Goal: Task Accomplishment & Management: Use online tool/utility

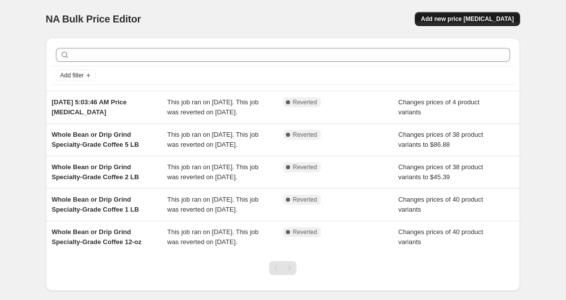
click at [480, 20] on span "Add new price [MEDICAL_DATA]" at bounding box center [467, 19] width 93 height 8
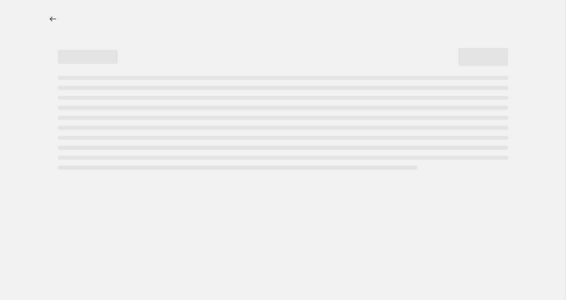
select select "percentage"
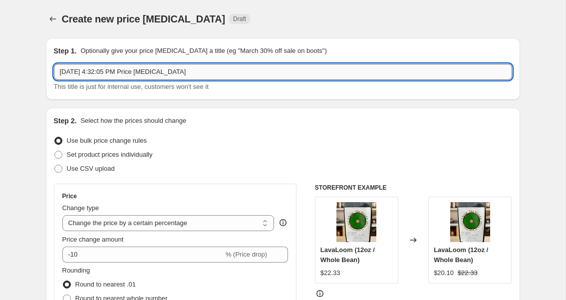
click at [257, 75] on input "[DATE] 4:32:05 PM Price [MEDICAL_DATA]" at bounding box center [283, 72] width 458 height 16
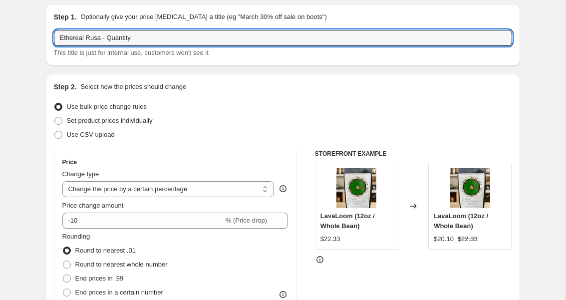
scroll to position [35, 0]
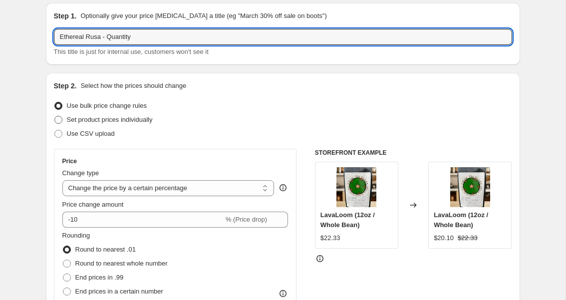
type input "Ethereal Rusa - Quantity"
click at [56, 122] on span at bounding box center [58, 120] width 8 height 8
click at [55, 116] on input "Set product prices individually" at bounding box center [54, 116] width 0 height 0
radio input "true"
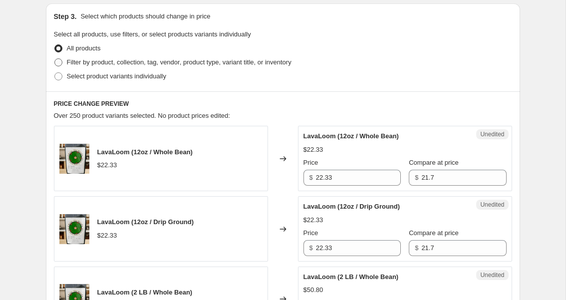
scroll to position [213, 0]
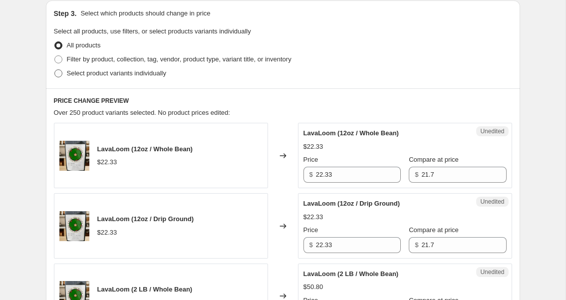
click at [57, 74] on span at bounding box center [58, 73] width 8 height 8
click at [55, 70] on input "Select product variants individually" at bounding box center [54, 69] width 0 height 0
radio input "true"
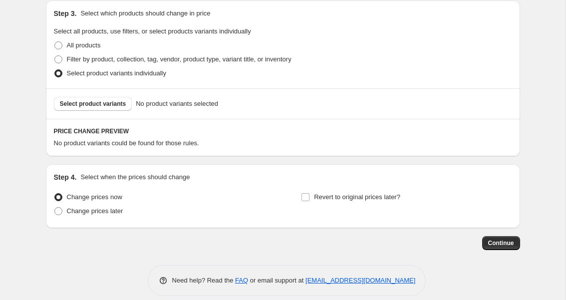
click at [189, 104] on span "No product variants selected" at bounding box center [177, 104] width 82 height 10
click at [112, 105] on span "Select product variants" at bounding box center [93, 104] width 66 height 8
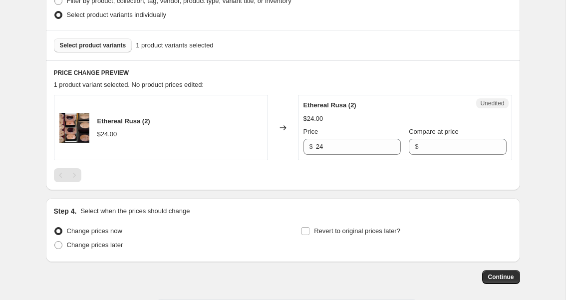
scroll to position [272, 0]
click at [425, 143] on input "Compare at price" at bounding box center [463, 146] width 85 height 16
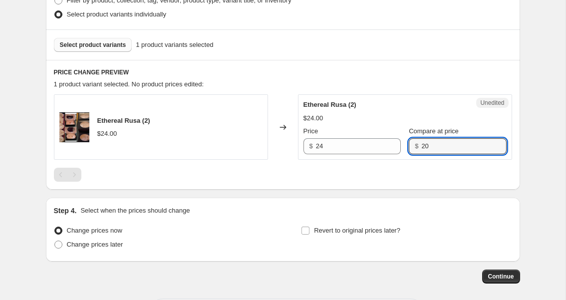
type input "20"
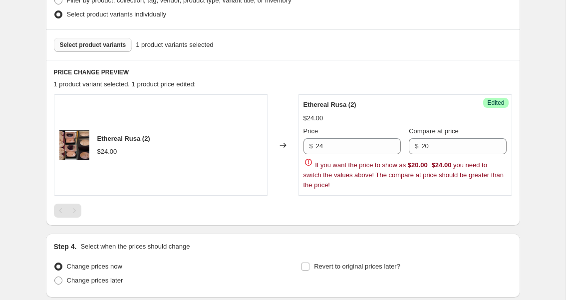
click at [428, 75] on h6 "PRICE CHANGE PREVIEW" at bounding box center [283, 72] width 458 height 8
click at [335, 144] on input "24" at bounding box center [358, 146] width 85 height 16
type input "20"
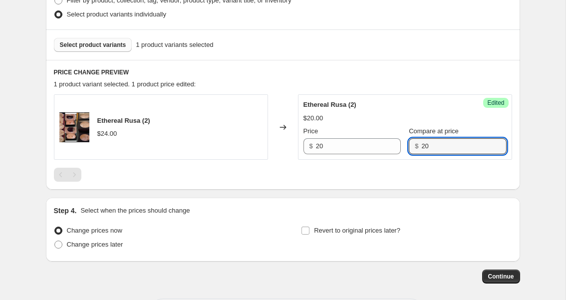
drag, startPoint x: 435, startPoint y: 145, endPoint x: 411, endPoint y: 145, distance: 24.0
click at [411, 145] on div "$ 20" at bounding box center [457, 146] width 97 height 16
type input "24"
click at [393, 79] on div "1 product variant selected. 1 product price edited:" at bounding box center [283, 84] width 458 height 10
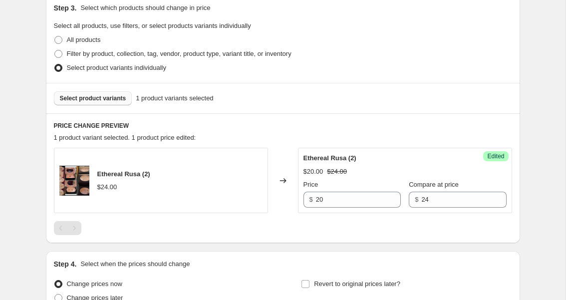
scroll to position [218, 0]
click at [110, 98] on span "Select product variants" at bounding box center [93, 99] width 66 height 8
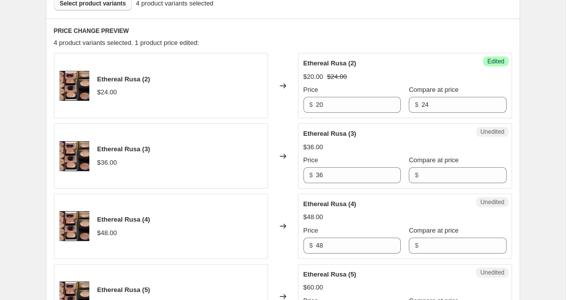
scroll to position [311, 0]
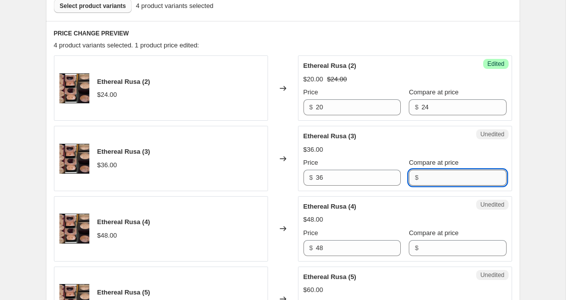
click at [429, 178] on input "Compare at price" at bounding box center [463, 178] width 85 height 16
type input "36"
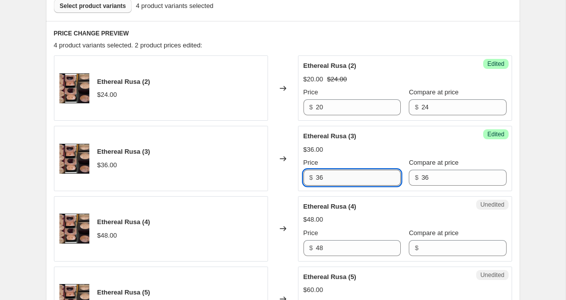
click at [341, 179] on input "36" at bounding box center [358, 178] width 85 height 16
type input "3"
type input "36"
click at [431, 246] on input "Compare at price" at bounding box center [463, 248] width 85 height 16
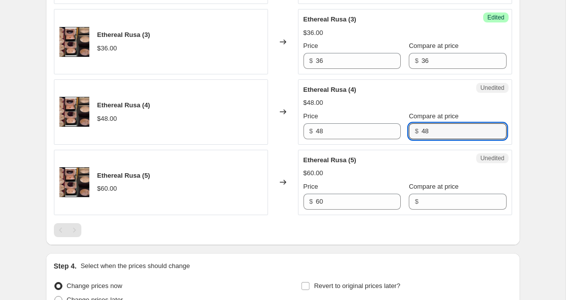
scroll to position [430, 0]
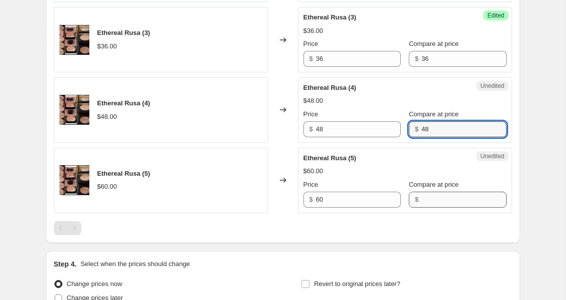
type input "48"
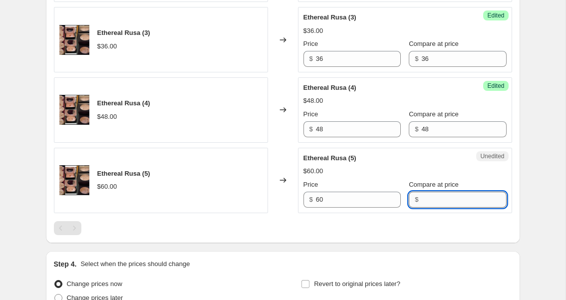
click at [423, 199] on input "Compare at price" at bounding box center [463, 200] width 85 height 16
type input "5"
type input "60"
click at [338, 201] on input "60" at bounding box center [358, 200] width 85 height 16
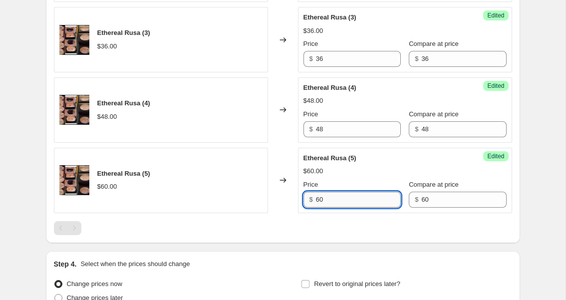
type input "6"
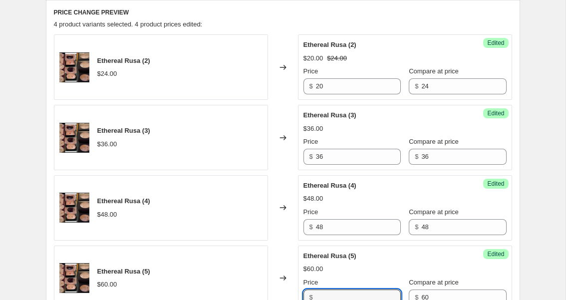
scroll to position [336, 0]
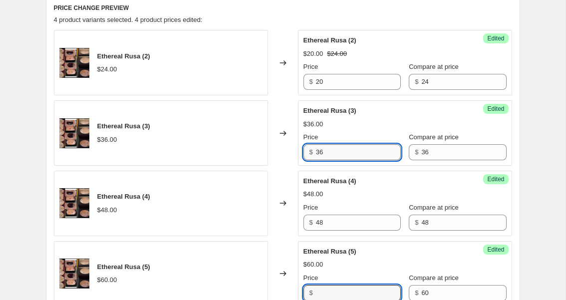
type input "60"
click at [336, 153] on input "36" at bounding box center [358, 152] width 85 height 16
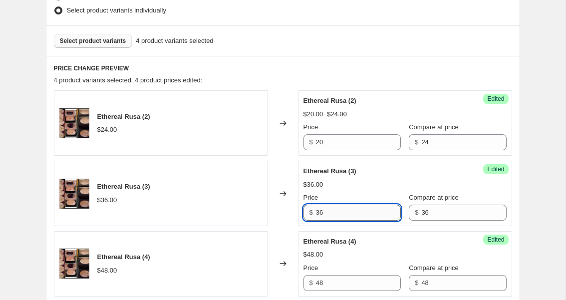
scroll to position [276, 0]
drag, startPoint x: 334, startPoint y: 210, endPoint x: 311, endPoint y: 210, distance: 23.5
click at [311, 210] on div "$ 36" at bounding box center [351, 212] width 97 height 16
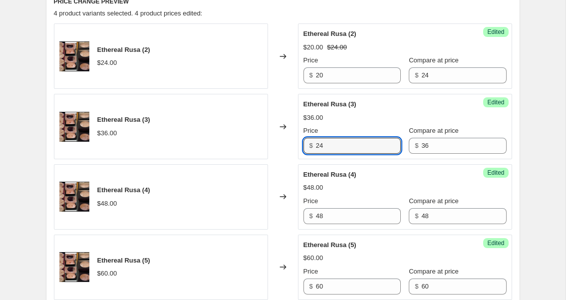
scroll to position [350, 0]
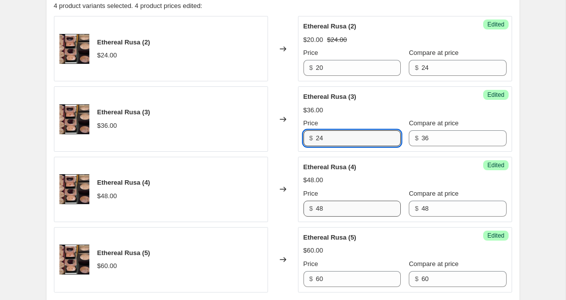
type input "24"
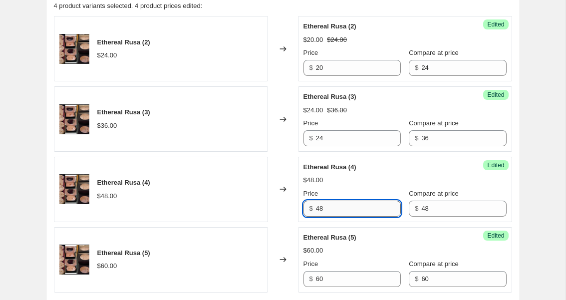
click at [328, 207] on input "48" at bounding box center [358, 209] width 85 height 16
drag, startPoint x: 328, startPoint y: 207, endPoint x: 315, endPoint y: 206, distance: 12.5
click at [315, 206] on div "$ 48" at bounding box center [351, 209] width 97 height 16
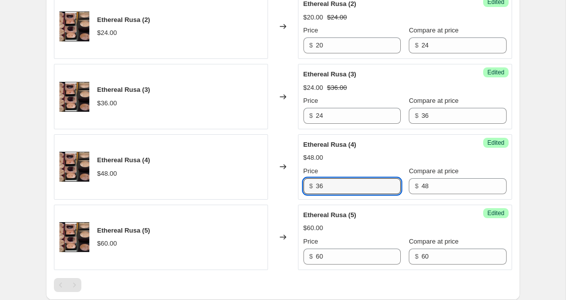
scroll to position [377, 0]
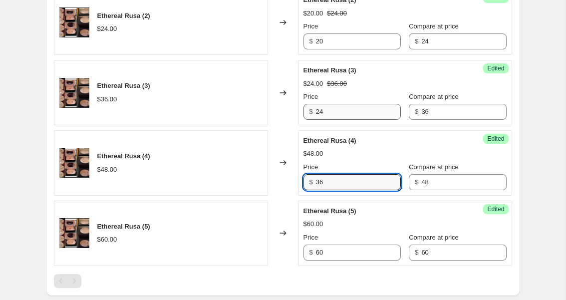
type input "36"
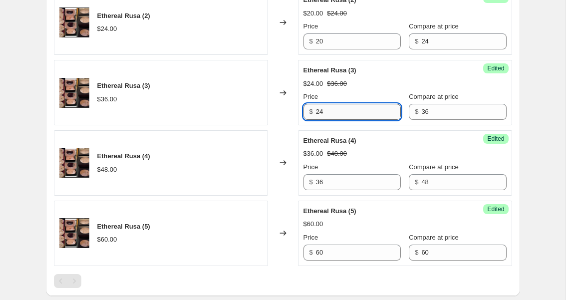
click at [345, 109] on input "24" at bounding box center [358, 112] width 85 height 16
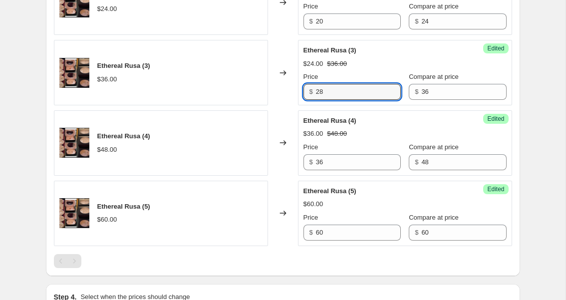
scroll to position [400, 0]
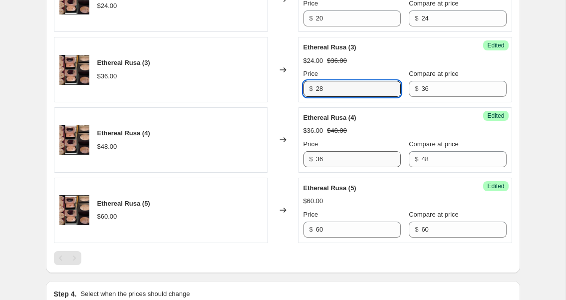
type input "28"
click at [332, 156] on input "36" at bounding box center [358, 159] width 85 height 16
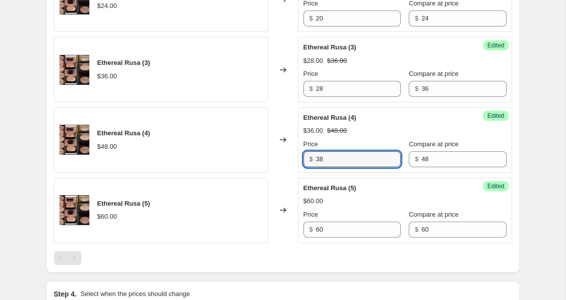
click at [297, 251] on div at bounding box center [283, 258] width 458 height 14
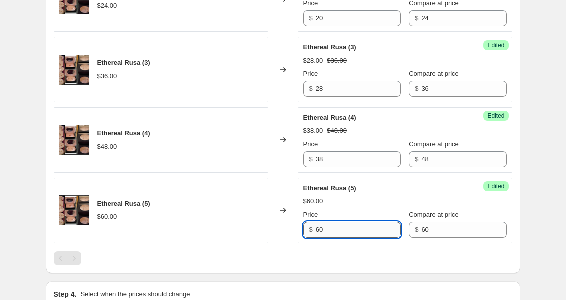
drag, startPoint x: 332, startPoint y: 227, endPoint x: 316, endPoint y: 227, distance: 16.0
click at [316, 227] on input "60" at bounding box center [358, 230] width 85 height 16
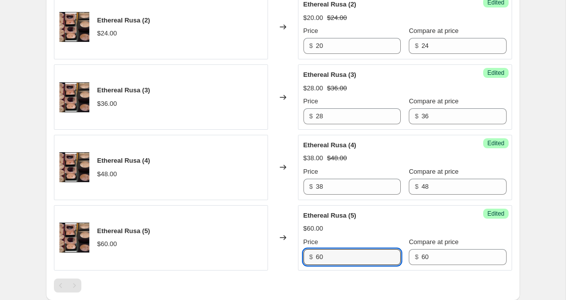
scroll to position [372, 0]
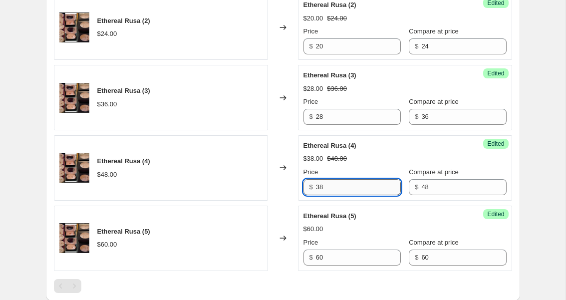
drag, startPoint x: 342, startPoint y: 184, endPoint x: 317, endPoint y: 182, distance: 25.0
click at [317, 182] on input "38" at bounding box center [358, 187] width 85 height 16
type input "40"
click at [282, 195] on div "Changed to" at bounding box center [283, 167] width 30 height 65
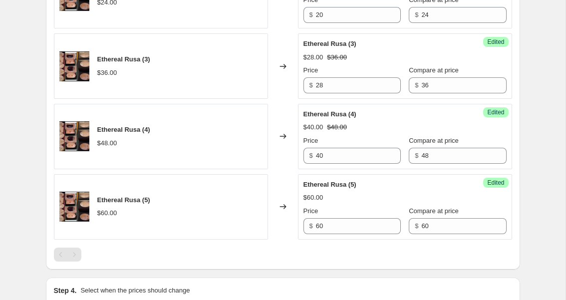
scroll to position [404, 0]
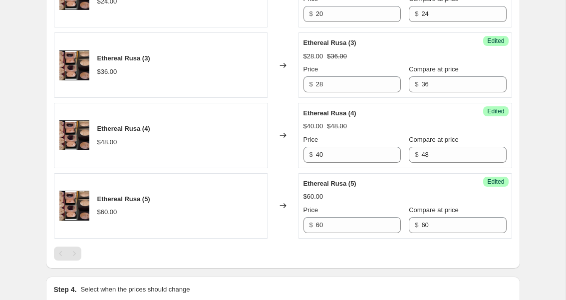
click at [340, 232] on div "Success Edited Ethereal Rusa (5) $60.00 Price $ 60 Compare at price $ 60" at bounding box center [405, 205] width 214 height 65
drag, startPoint x: 327, startPoint y: 223, endPoint x: 318, endPoint y: 222, distance: 9.6
click at [318, 222] on input "60" at bounding box center [358, 225] width 85 height 16
type input "48"
click at [281, 248] on div at bounding box center [283, 254] width 458 height 14
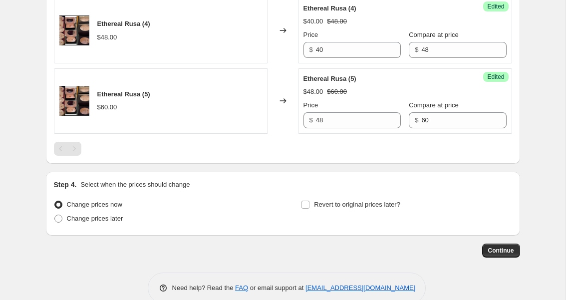
scroll to position [525, 0]
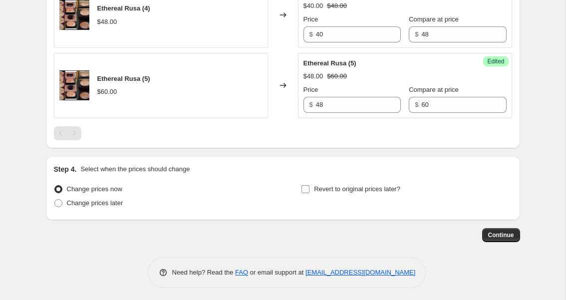
click at [304, 189] on input "Revert to original prices later?" at bounding box center [305, 189] width 8 height 8
checkbox input "true"
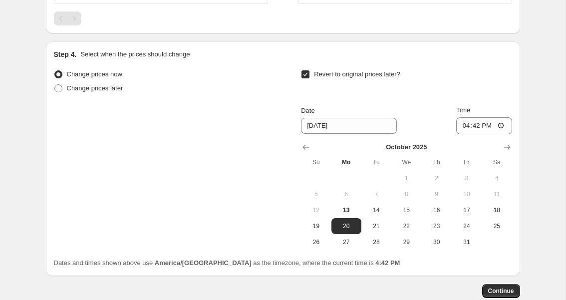
scroll to position [641, 0]
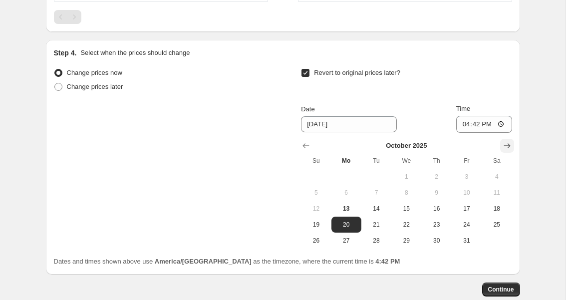
click at [505, 144] on icon "Show next month, November 2025" at bounding box center [507, 146] width 10 height 10
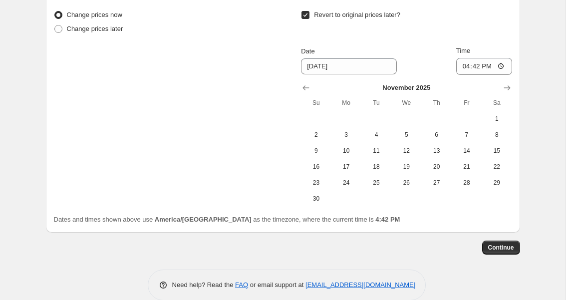
scroll to position [697, 0]
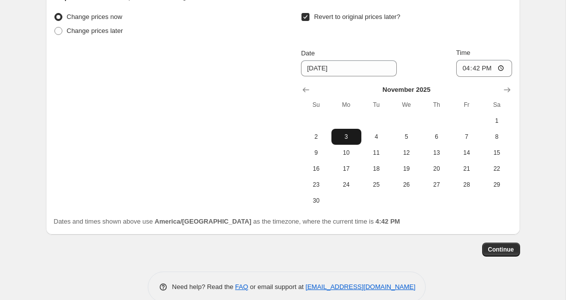
click at [345, 133] on span "3" at bounding box center [346, 137] width 22 height 8
type input "[DATE]"
click at [501, 246] on span "Continue" at bounding box center [501, 250] width 26 height 8
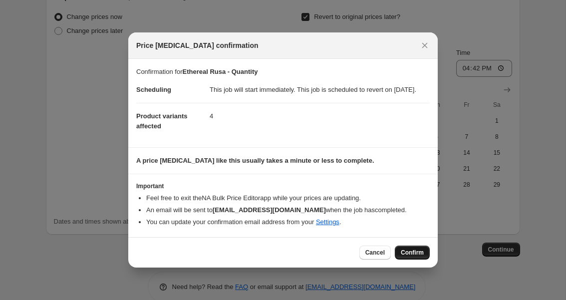
click at [408, 257] on span "Confirm" at bounding box center [412, 253] width 23 height 8
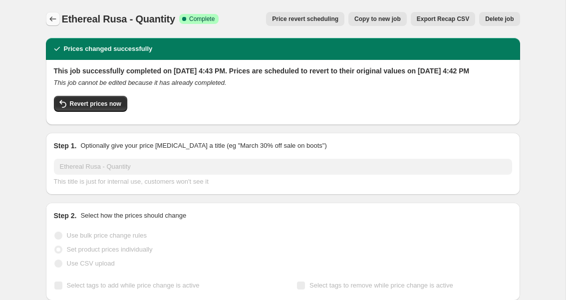
click at [48, 20] on icon "Price change jobs" at bounding box center [53, 19] width 10 height 10
